Goal: Task Accomplishment & Management: Manage account settings

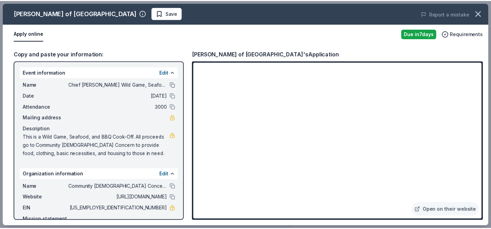
scroll to position [187, 0]
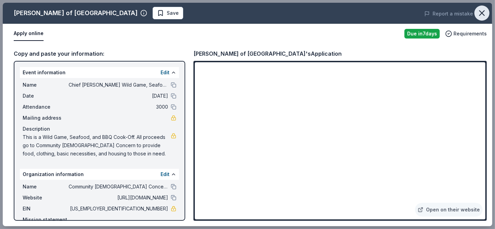
click at [482, 14] on icon "button" at bounding box center [483, 13] width 10 height 10
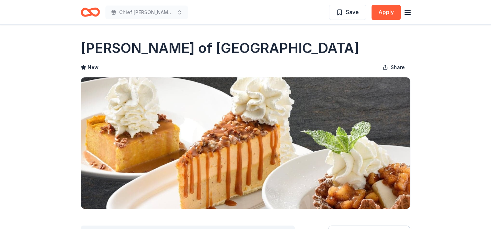
scroll to position [0, 0]
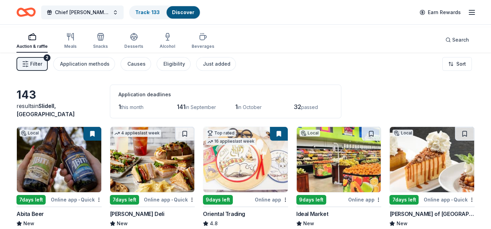
click at [470, 14] on icon "button" at bounding box center [472, 12] width 8 height 8
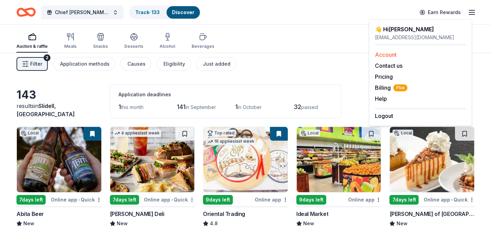
click at [390, 58] on link "Account" at bounding box center [386, 54] width 22 height 7
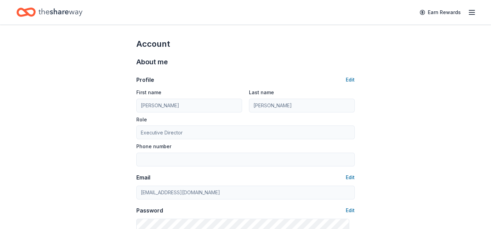
click at [470, 14] on icon "button" at bounding box center [472, 12] width 8 height 8
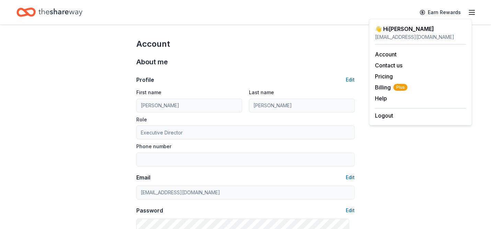
click at [416, 33] on div "👋 Hi Brenda" at bounding box center [420, 29] width 91 height 8
click at [407, 41] on div "cccslidelldirector@gmail.com" at bounding box center [420, 37] width 91 height 8
click at [387, 58] on link "Account" at bounding box center [386, 54] width 22 height 7
click at [57, 12] on icon "Home" at bounding box center [60, 12] width 44 height 14
